Goal: Find specific fact

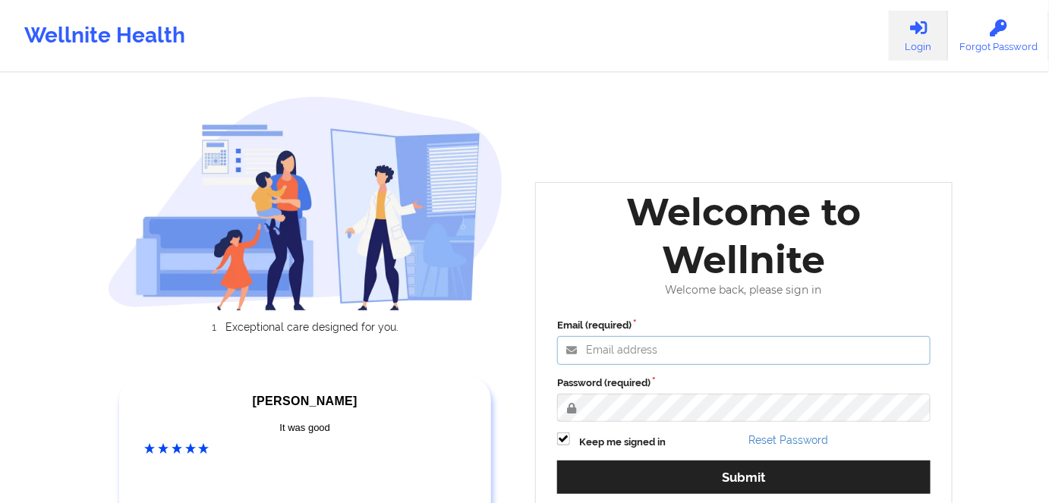
type input "[PERSON_NAME][EMAIL_ADDRESS][DOMAIN_NAME]"
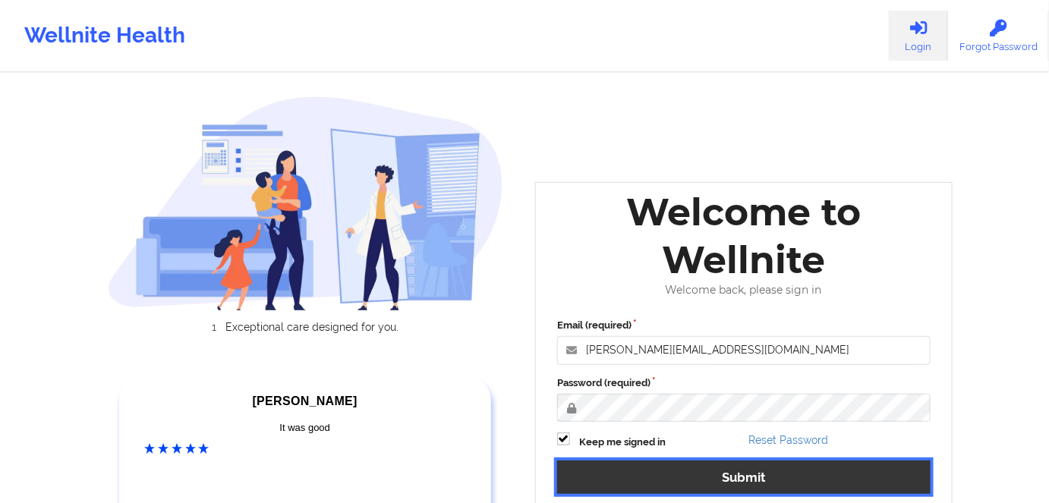
click at [856, 477] on button "Submit" at bounding box center [743, 477] width 373 height 33
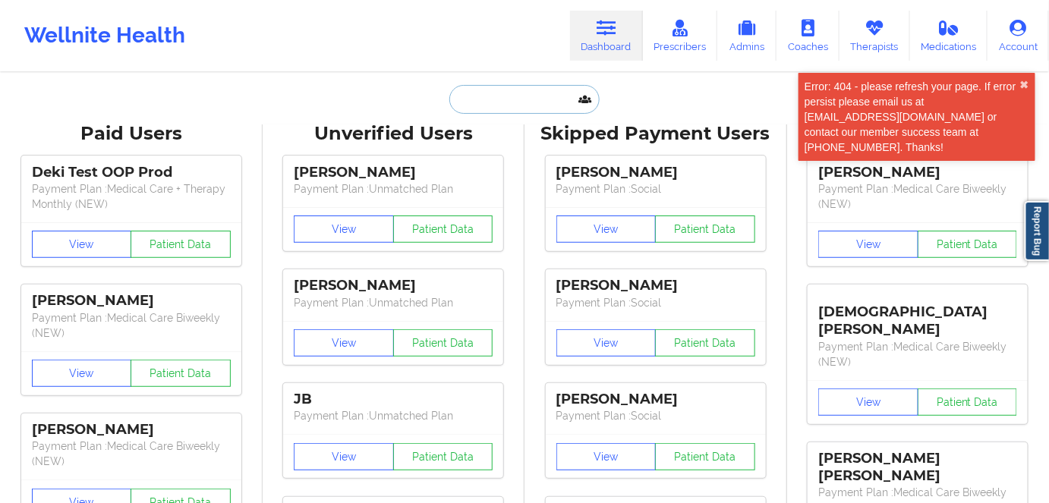
click at [476, 112] on input "text" at bounding box center [524, 99] width 150 height 29
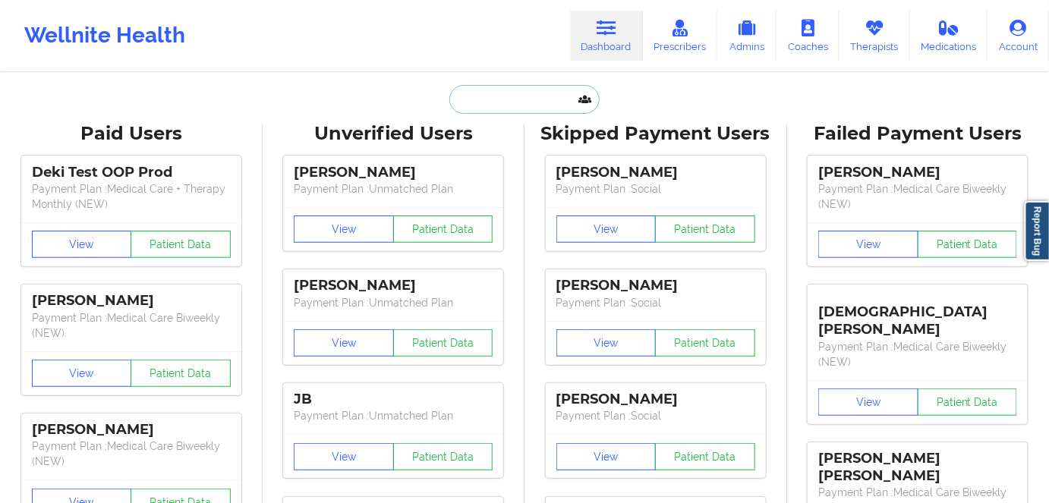
paste input "[PERSON_NAME]"
type input "[PERSON_NAME]"
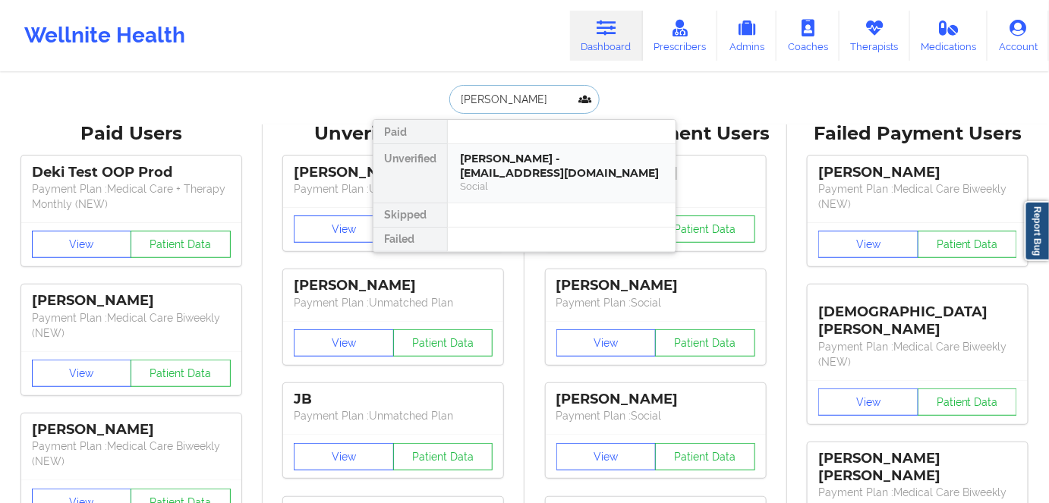
click at [541, 178] on div "[PERSON_NAME] - [EMAIL_ADDRESS][DOMAIN_NAME]" at bounding box center [561, 166] width 203 height 28
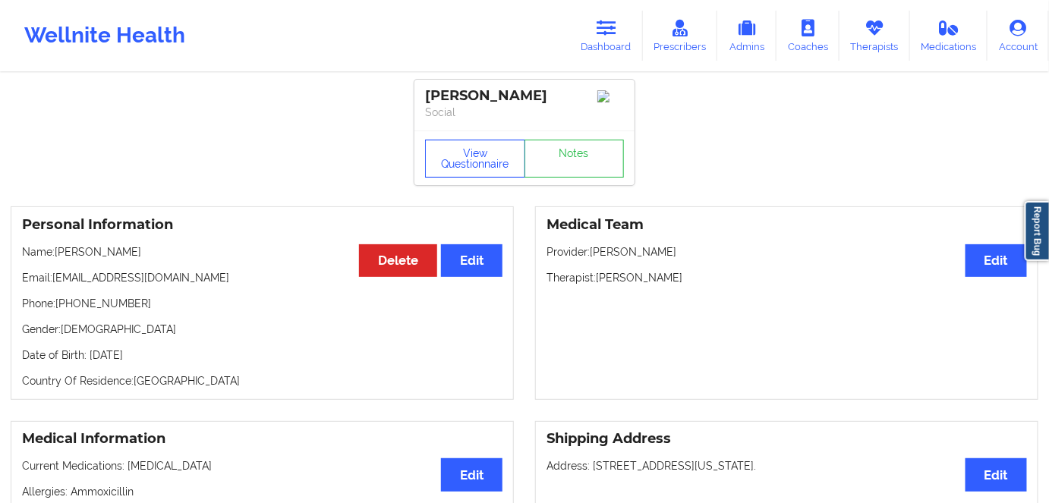
drag, startPoint x: 453, startPoint y: 162, endPoint x: 455, endPoint y: 30, distance: 131.3
click at [453, 160] on button "View Questionnaire" at bounding box center [475, 159] width 100 height 38
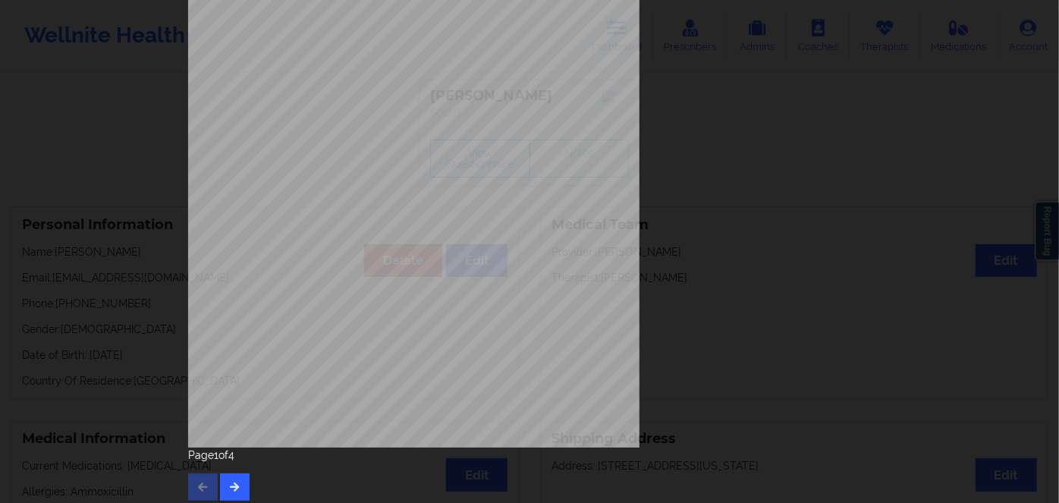
scroll to position [220, 0]
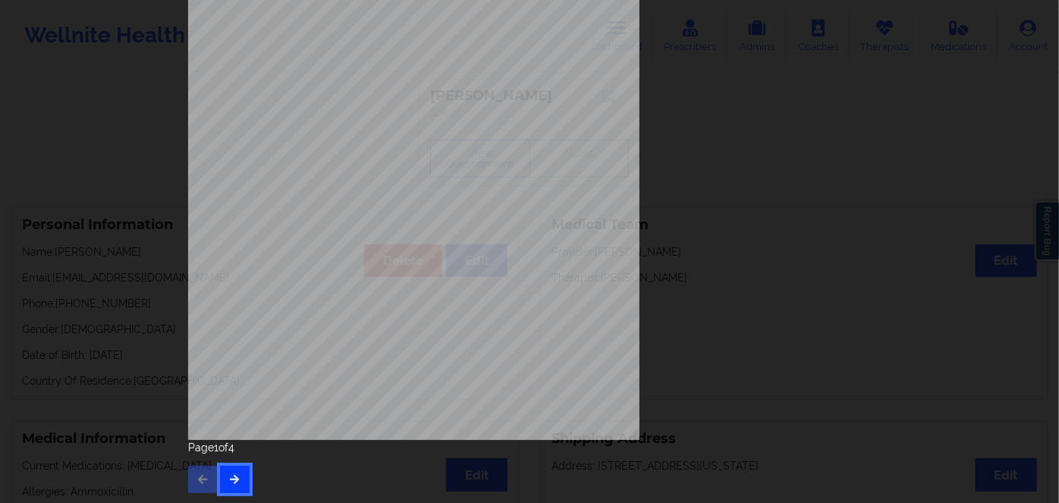
click at [244, 486] on button "button" at bounding box center [235, 479] width 30 height 27
click at [238, 480] on button "button" at bounding box center [235, 479] width 30 height 27
click at [346, 323] on span "EJQ124A23440" at bounding box center [370, 321] width 49 height 7
copy span "EJQ124A23440"
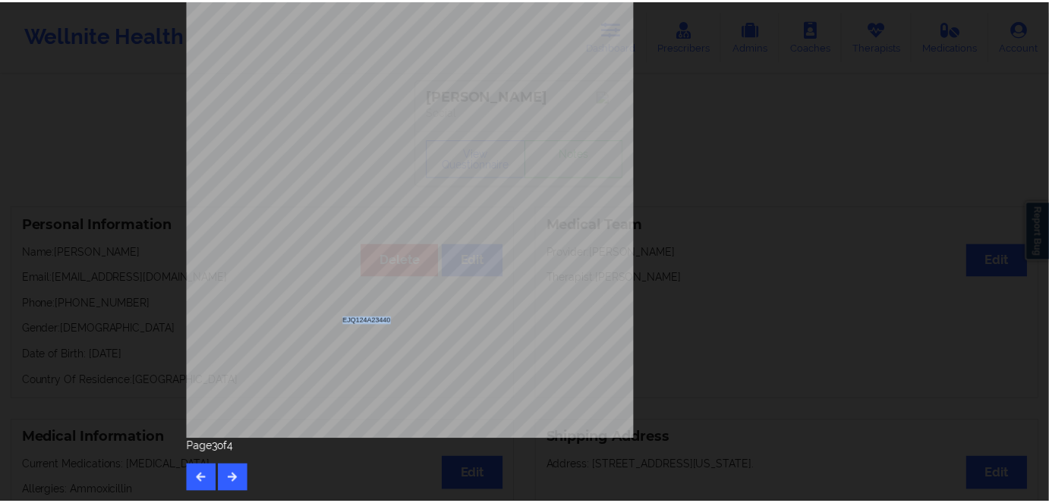
scroll to position [0, 0]
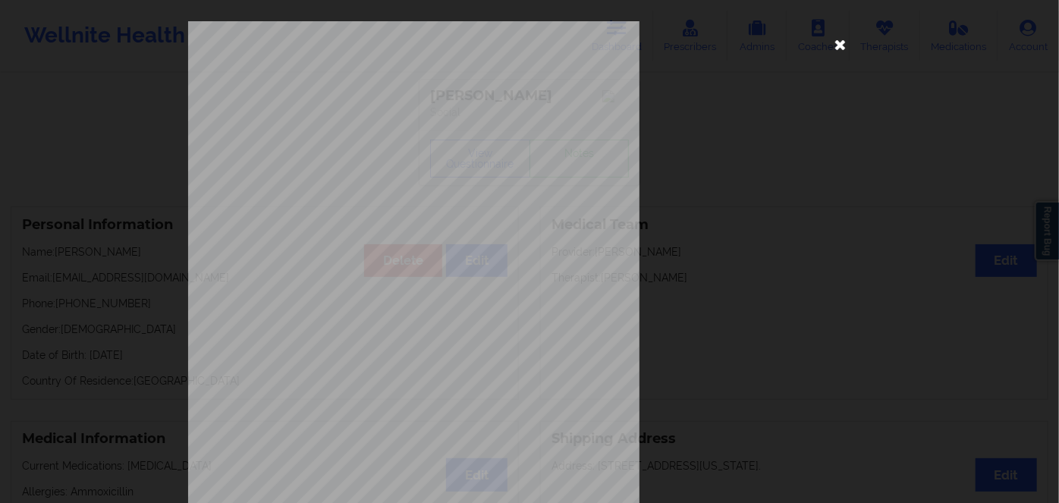
click at [842, 46] on icon at bounding box center [841, 44] width 24 height 24
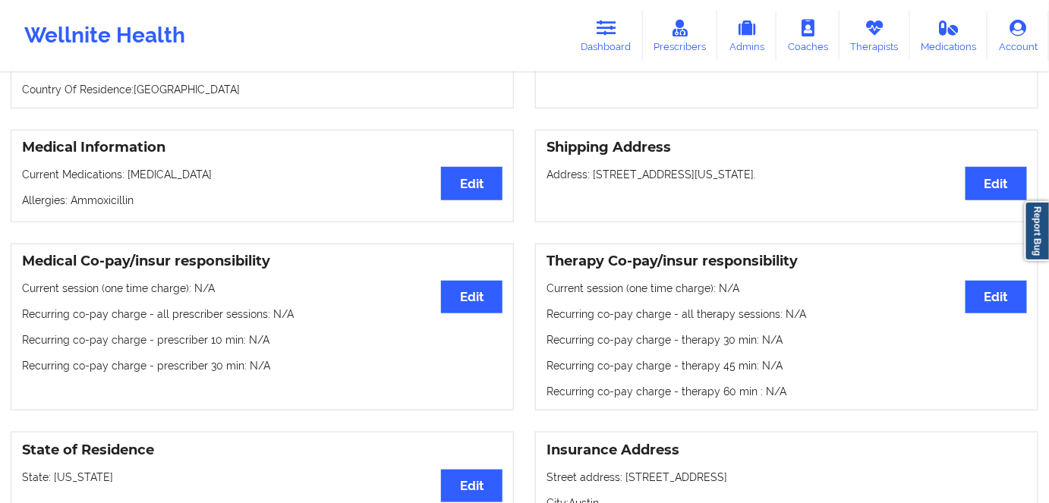
scroll to position [68, 0]
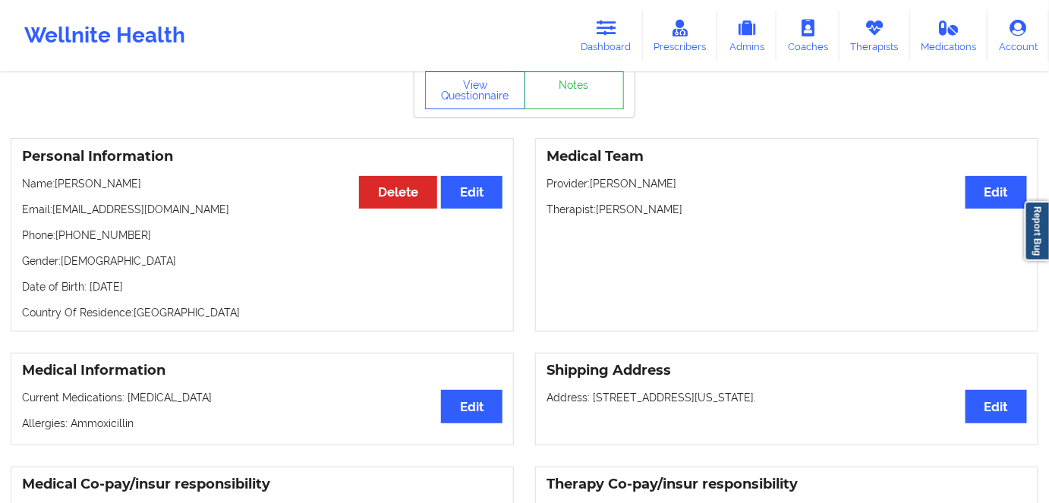
click at [158, 294] on p "Date of Birth: [DEMOGRAPHIC_DATA]" at bounding box center [262, 286] width 480 height 15
click at [157, 294] on p "Date of Birth: [DEMOGRAPHIC_DATA]" at bounding box center [262, 286] width 480 height 15
click at [199, 308] on div "Personal Information Edit Delete Name: [PERSON_NAME] Email: [EMAIL_ADDRESS][DOM…" at bounding box center [262, 235] width 503 height 194
click at [169, 291] on p "Date of Birth: [DEMOGRAPHIC_DATA]" at bounding box center [262, 286] width 480 height 15
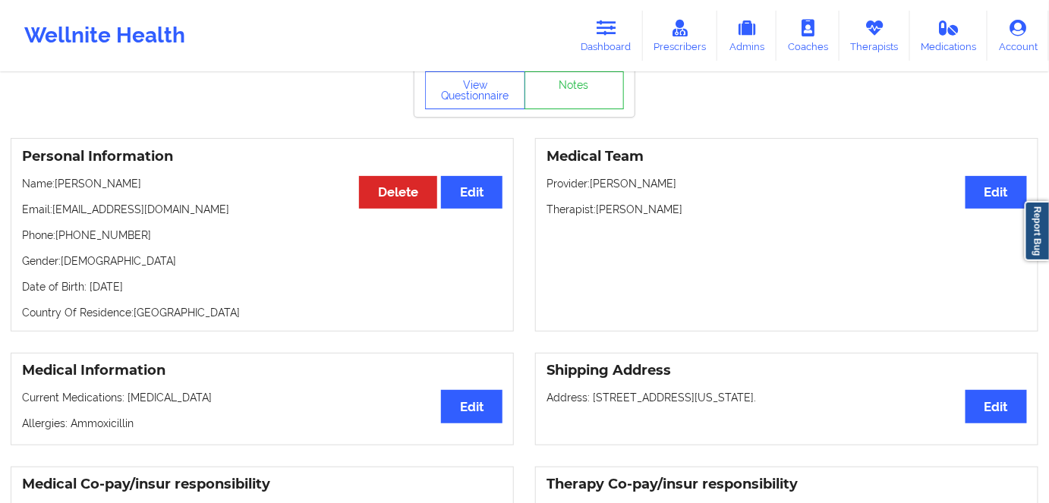
click at [161, 291] on p "Date of Birth: [DEMOGRAPHIC_DATA]" at bounding box center [262, 286] width 480 height 15
copy p "2005"
drag, startPoint x: 180, startPoint y: 193, endPoint x: 57, endPoint y: 172, distance: 124.6
click at [57, 172] on div "Personal Information Edit Delete Name: [PERSON_NAME] Email: [EMAIL_ADDRESS][DOM…" at bounding box center [262, 235] width 503 height 194
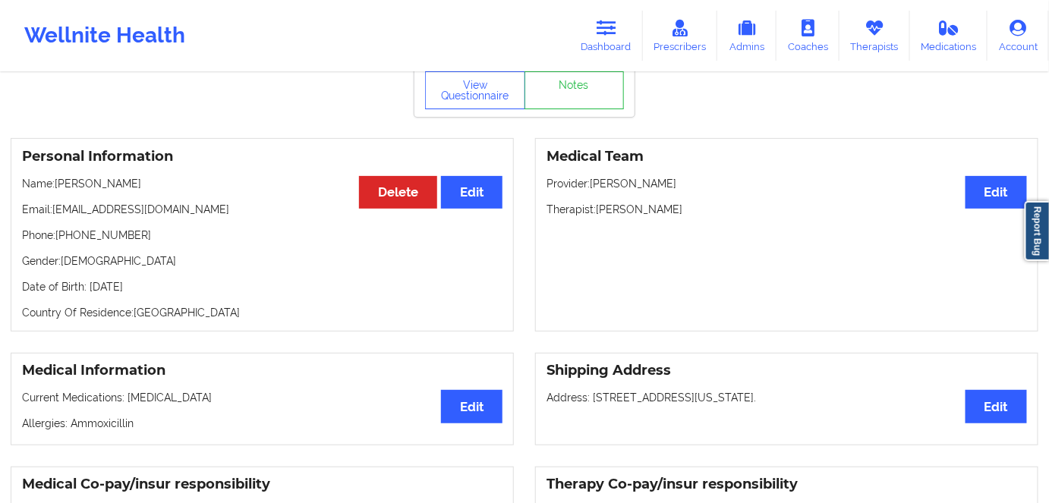
copy p "[PERSON_NAME]"
